Goal: Navigation & Orientation: Find specific page/section

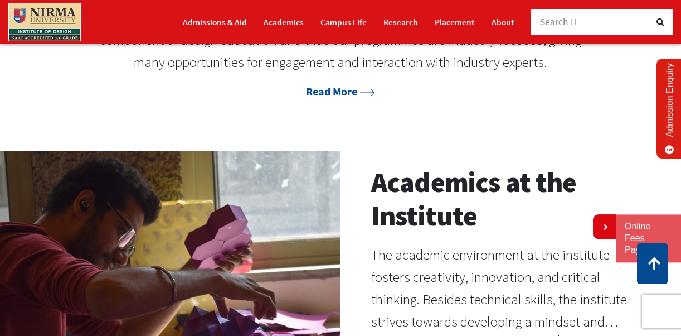
scroll to position [677, 0]
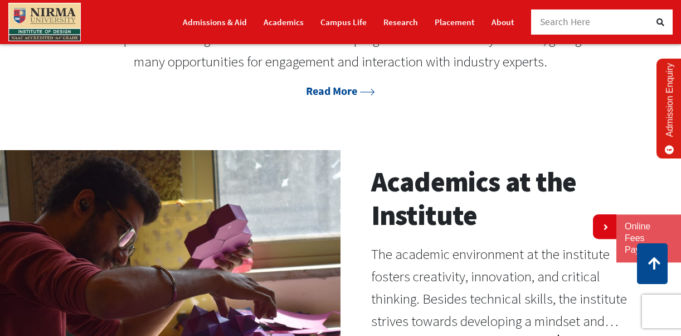
click at [293, 32] on li "Academics" at bounding box center [283, 22] width 57 height 33
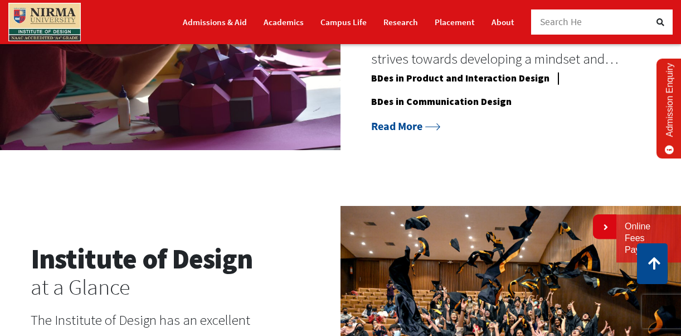
scroll to position [938, 0]
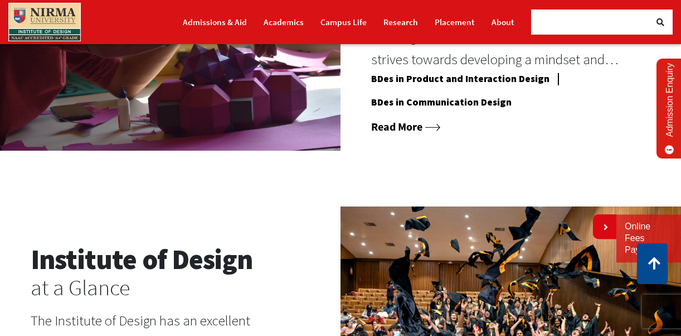
click at [400, 123] on link "Read More" at bounding box center [405, 126] width 69 height 14
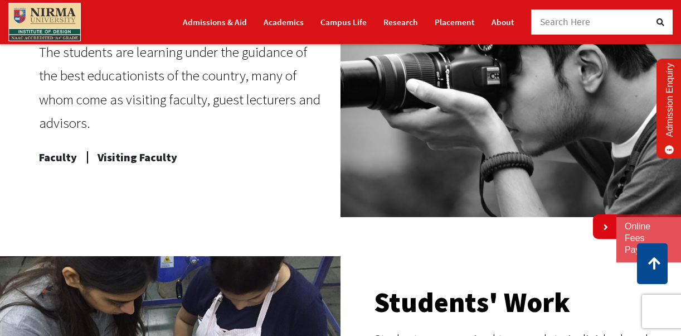
scroll to position [575, 0]
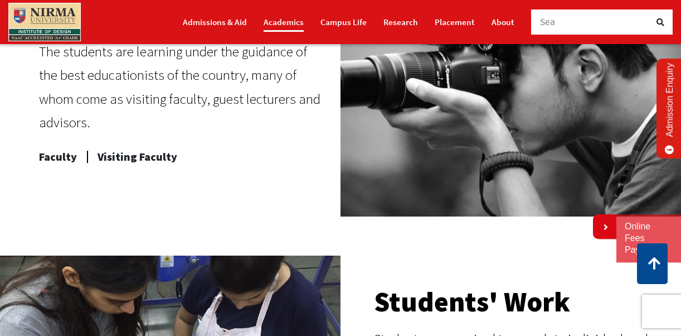
click at [289, 26] on link "Academics" at bounding box center [284, 22] width 40 height 20
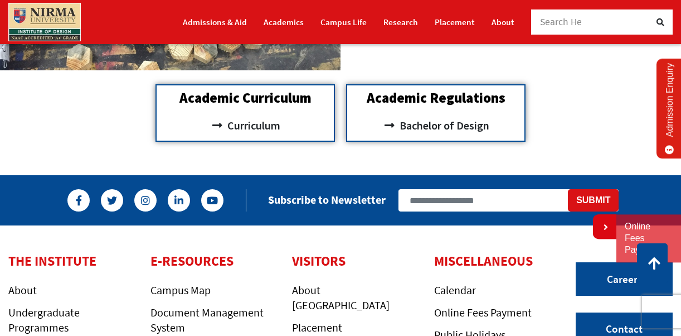
scroll to position [1012, 0]
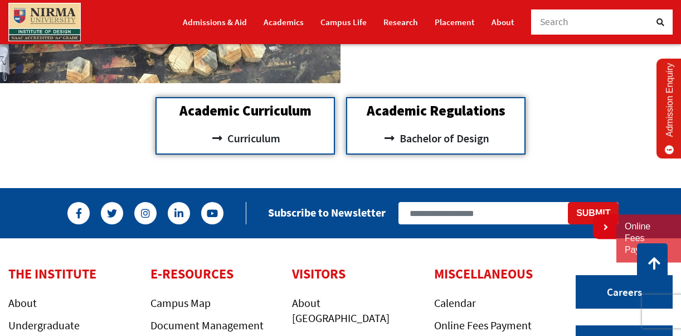
click at [62, 15] on img at bounding box center [44, 22] width 72 height 38
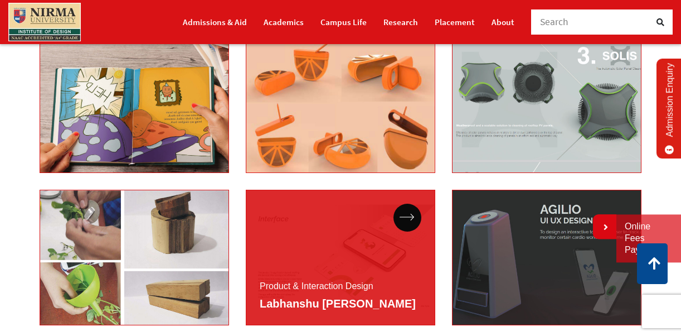
scroll to position [2810, 0]
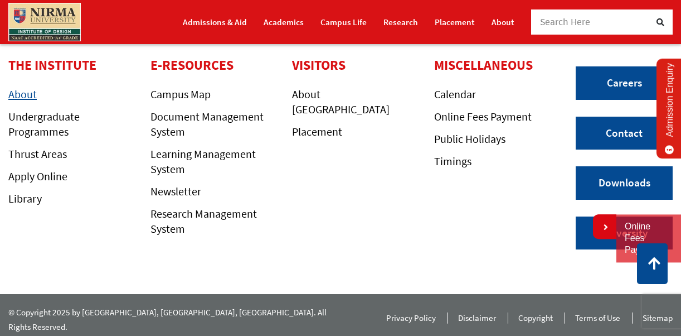
click at [26, 99] on link "About" at bounding box center [22, 94] width 28 height 14
